Goal: Communication & Community: Ask a question

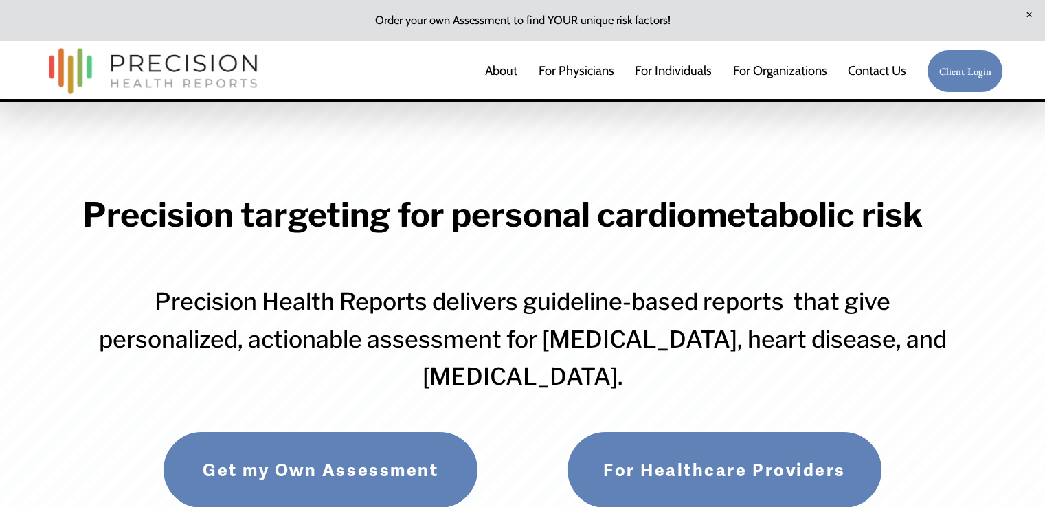
click at [872, 65] on link "Contact Us" at bounding box center [876, 70] width 58 height 27
click at [871, 65] on link "Contact Us" at bounding box center [876, 70] width 58 height 27
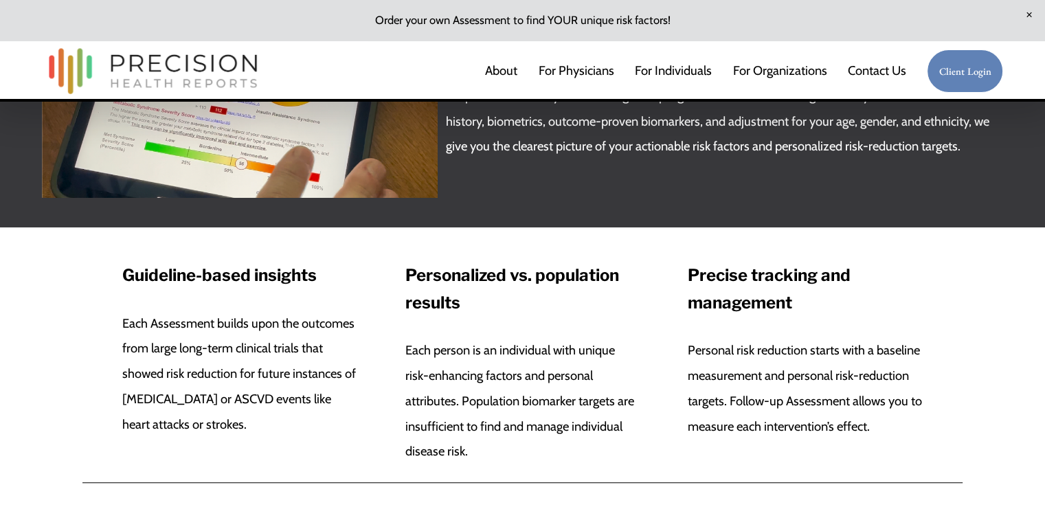
scroll to position [1051, 0]
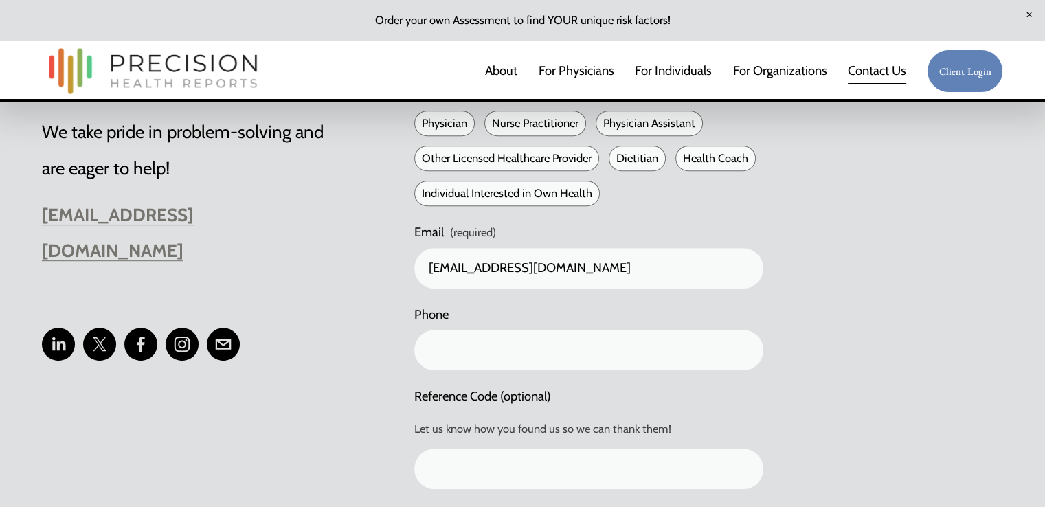
type input "Johnson"
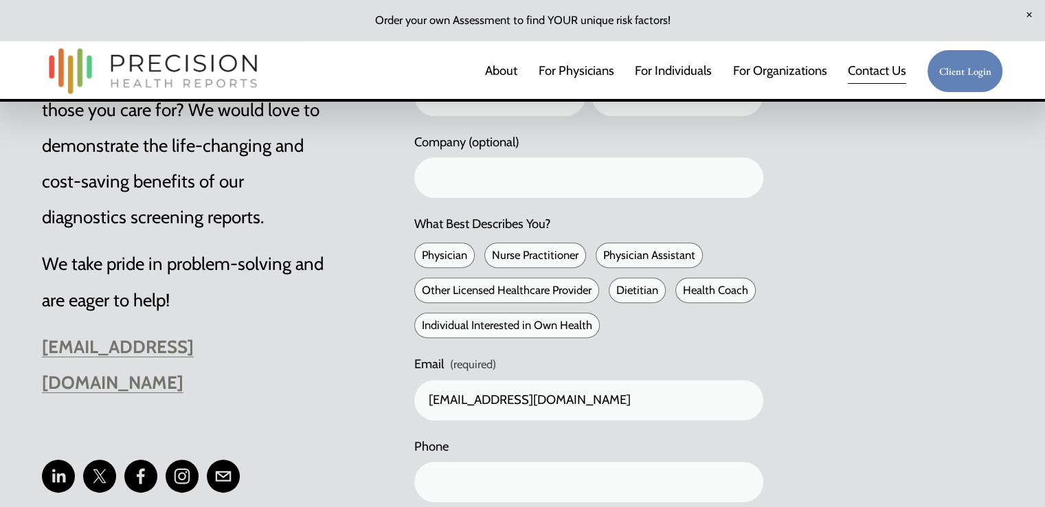
scroll to position [412, 0]
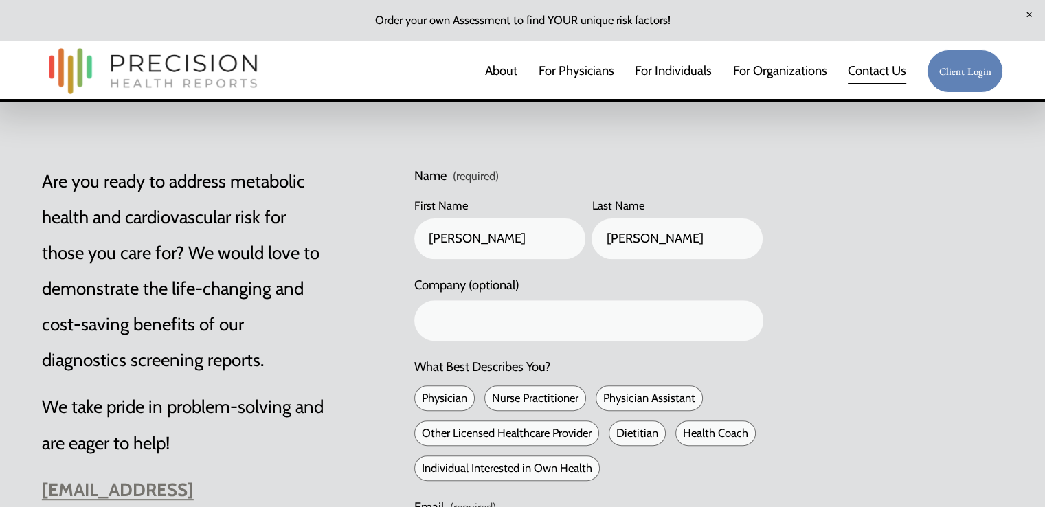
type textarea "Hi, Want to rank higher on Google with zero monthly fees? Our Pay-Per-Performan…"
click at [477, 237] on input "Kristin" at bounding box center [499, 238] width 171 height 41
type input "Digital Marketing Company"
type input "(571) 200-7758"
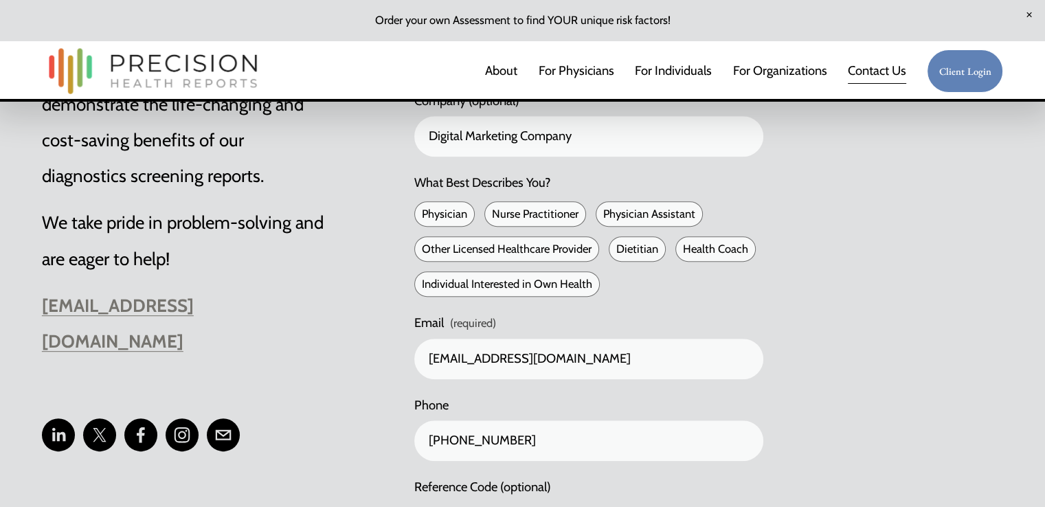
click at [456, 218] on span "Physician" at bounding box center [444, 213] width 60 height 25
click at [424, 218] on input "Physician" at bounding box center [419, 214] width 10 height 10
checkbox input "true"
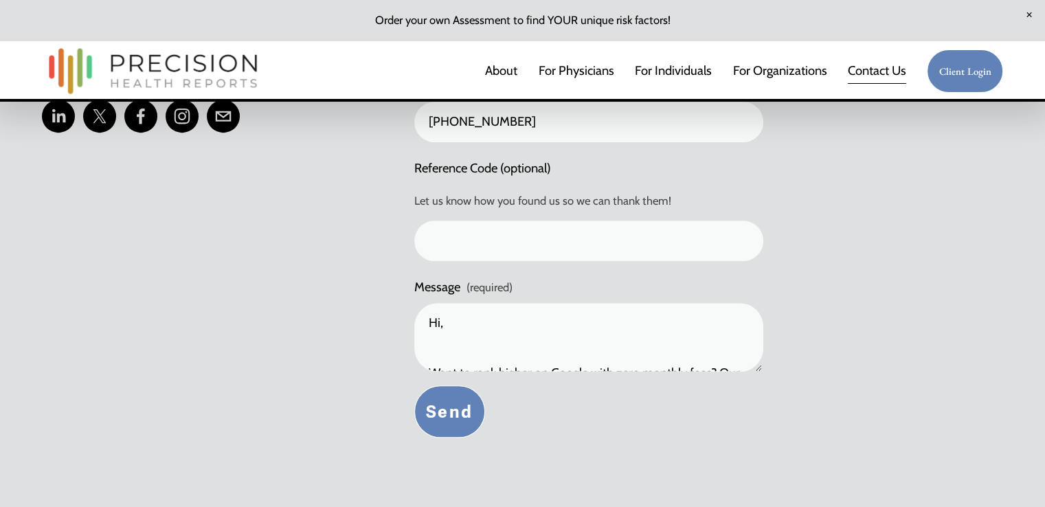
scroll to position [1008, 0]
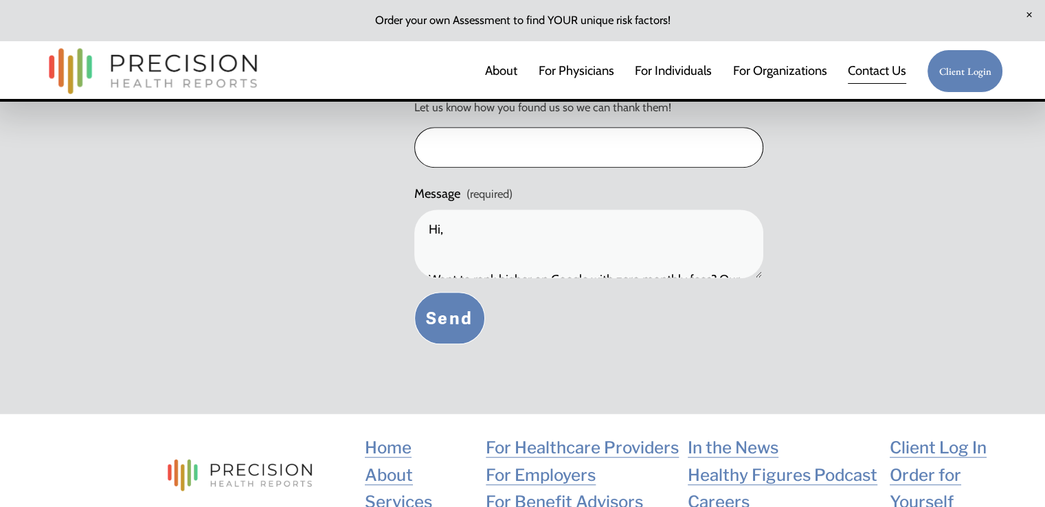
click at [497, 144] on input "Reference Code (optional)" at bounding box center [588, 147] width 349 height 41
type input "na"
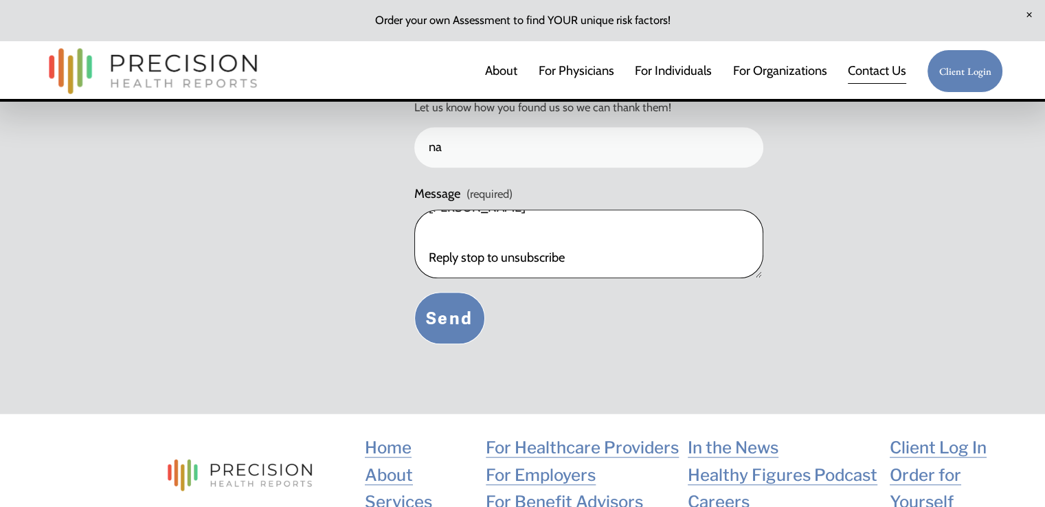
click at [469, 242] on textarea "Hi, Want to rank higher on Google with zero monthly fees? Our Pay-Per-Performan…" at bounding box center [588, 243] width 349 height 69
click at [450, 316] on button "Send Send" at bounding box center [449, 318] width 71 height 52
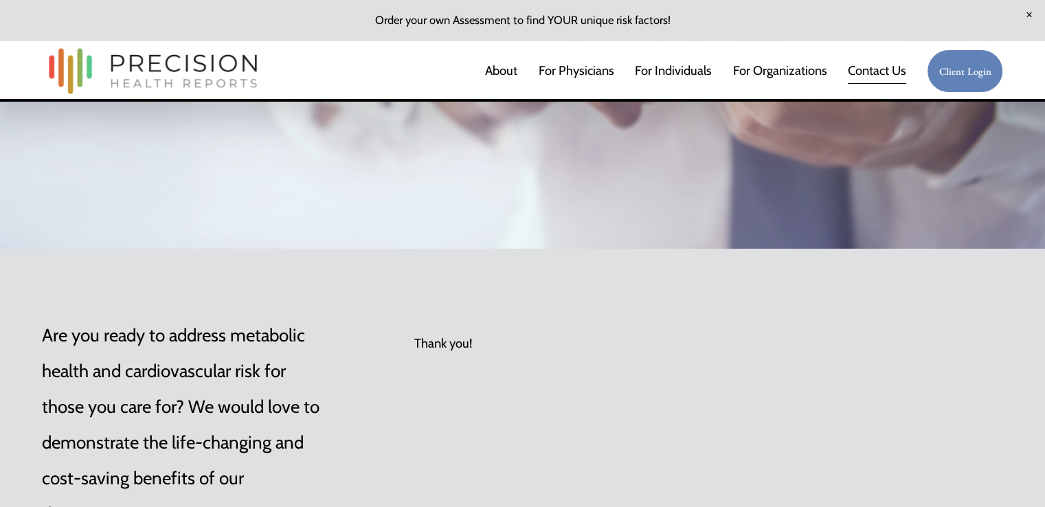
scroll to position [237, 0]
